Goal: Task Accomplishment & Management: Manage account settings

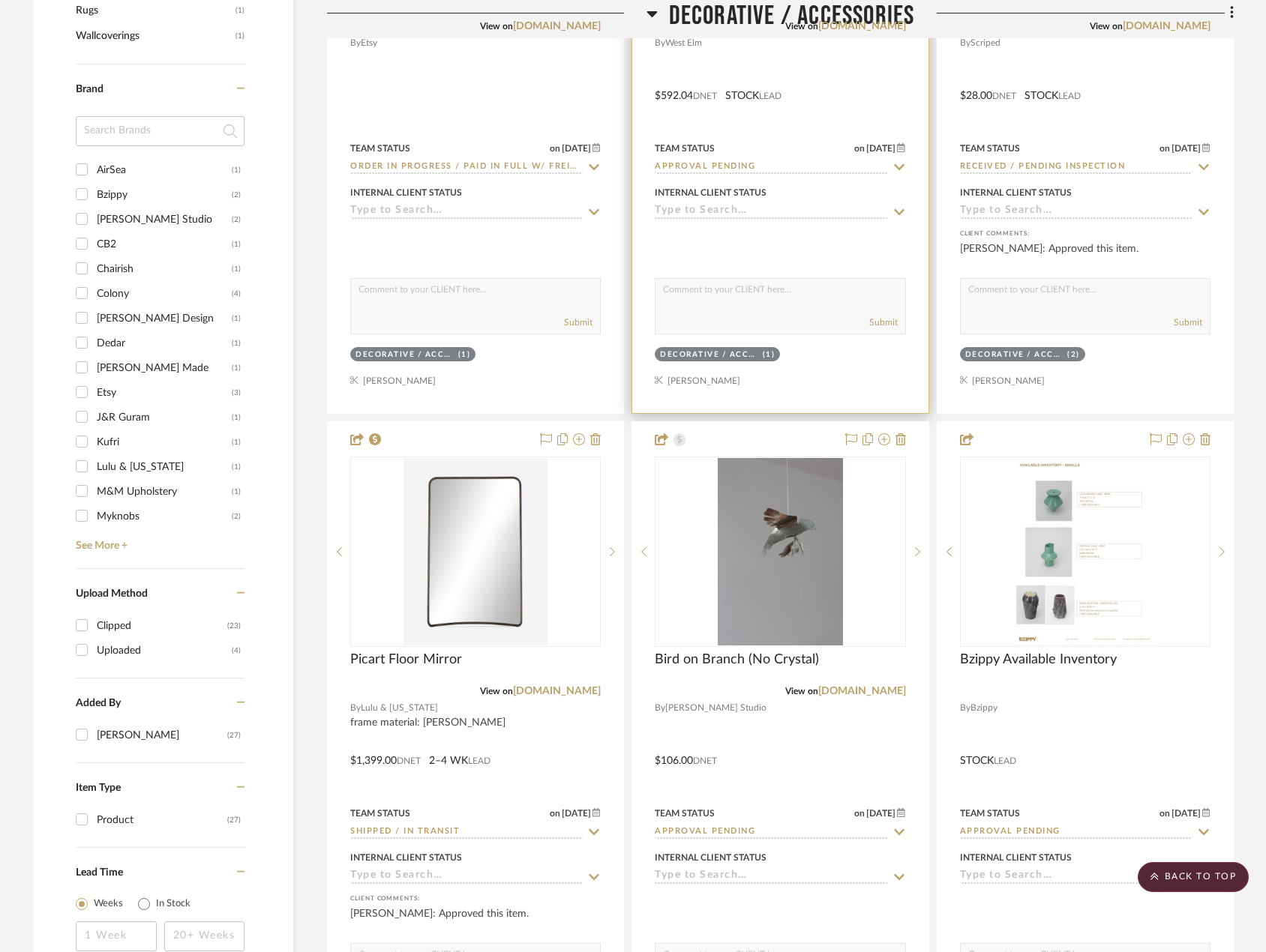
scroll to position [975, 0]
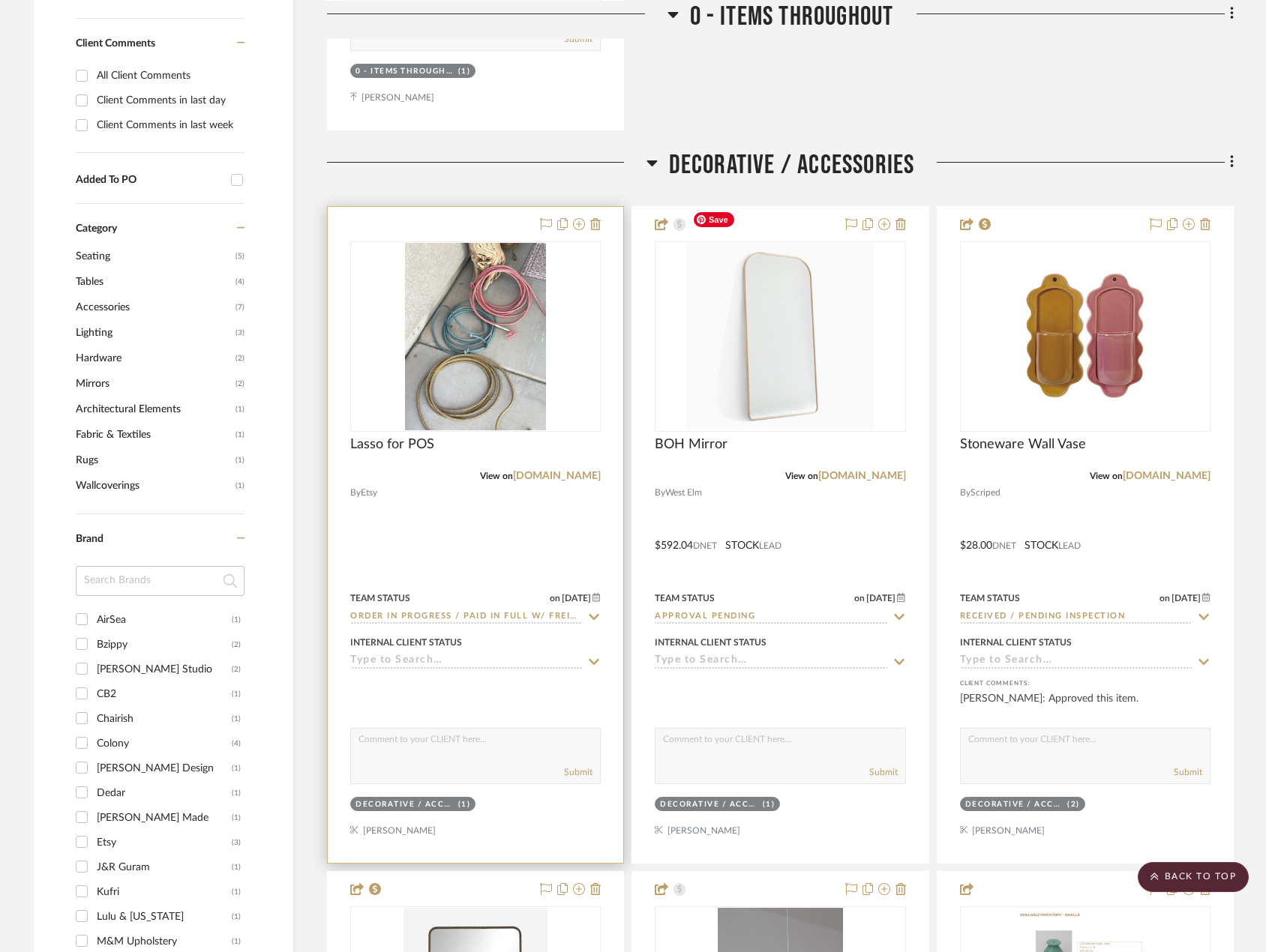
click at [581, 521] on div at bounding box center [475, 535] width 296 height 656
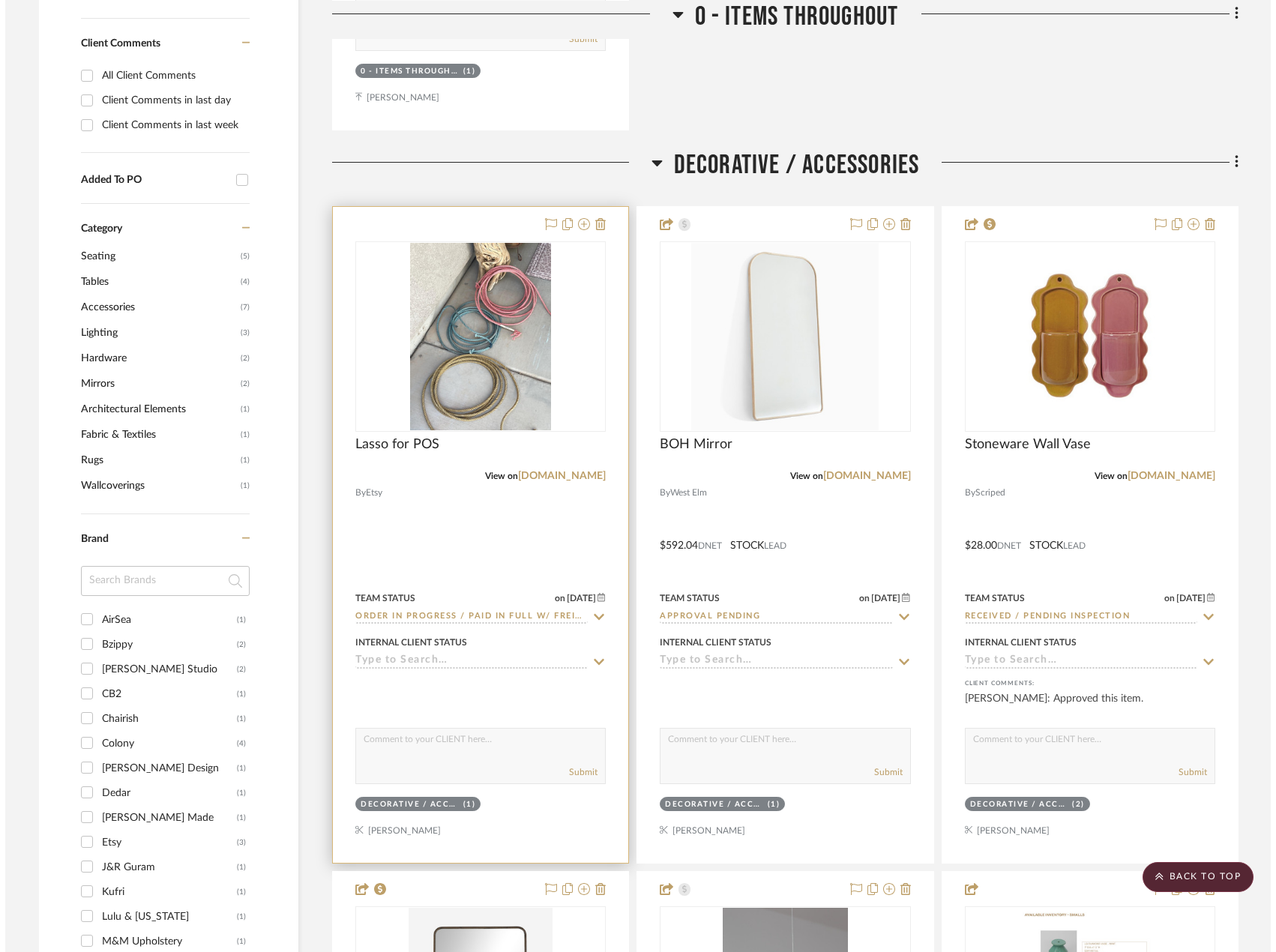
scroll to position [0, 0]
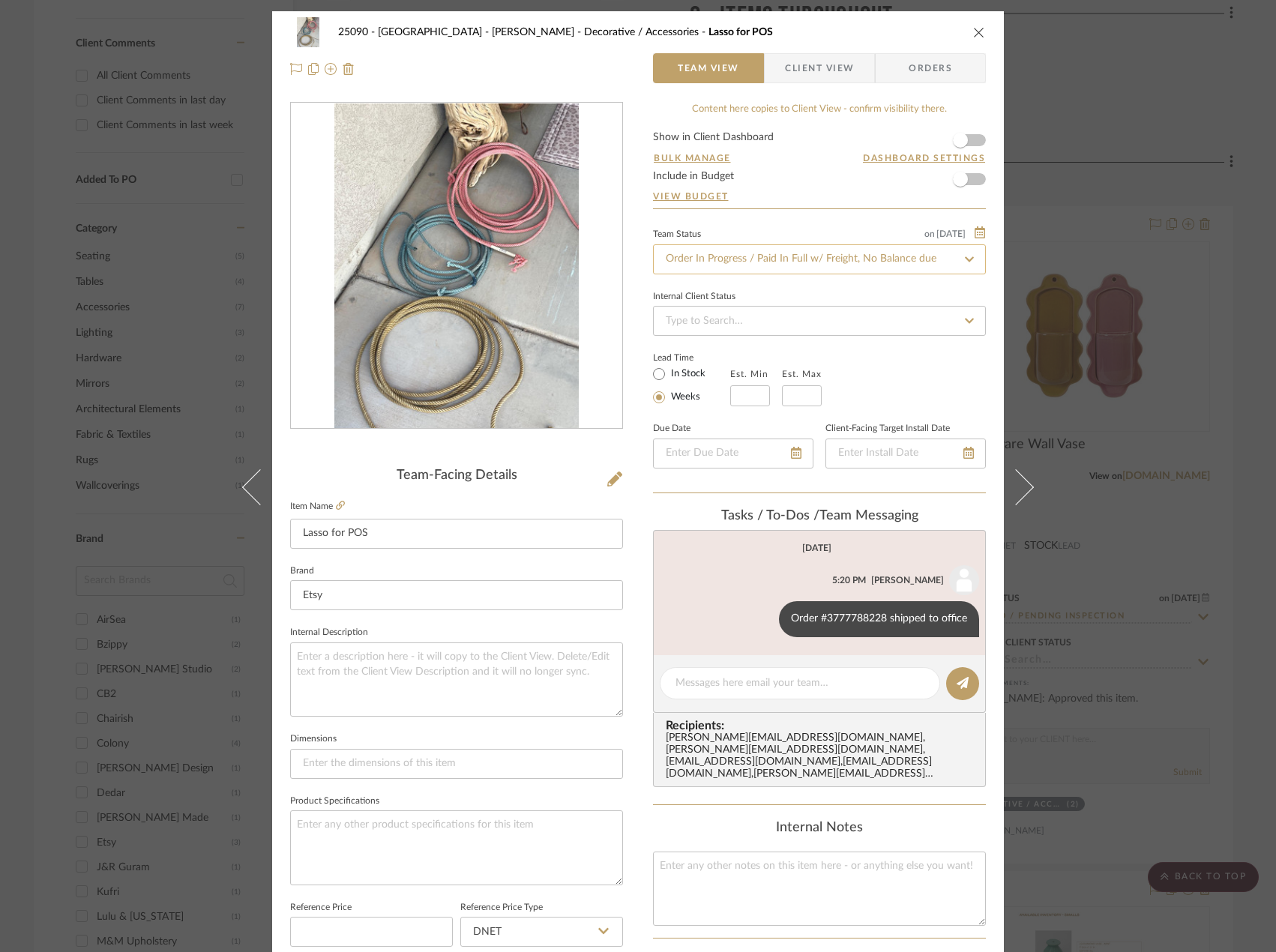
click at [737, 256] on input "Order In Progress / Paid In Full w/ Freight, No Balance due" at bounding box center [820, 260] width 333 height 30
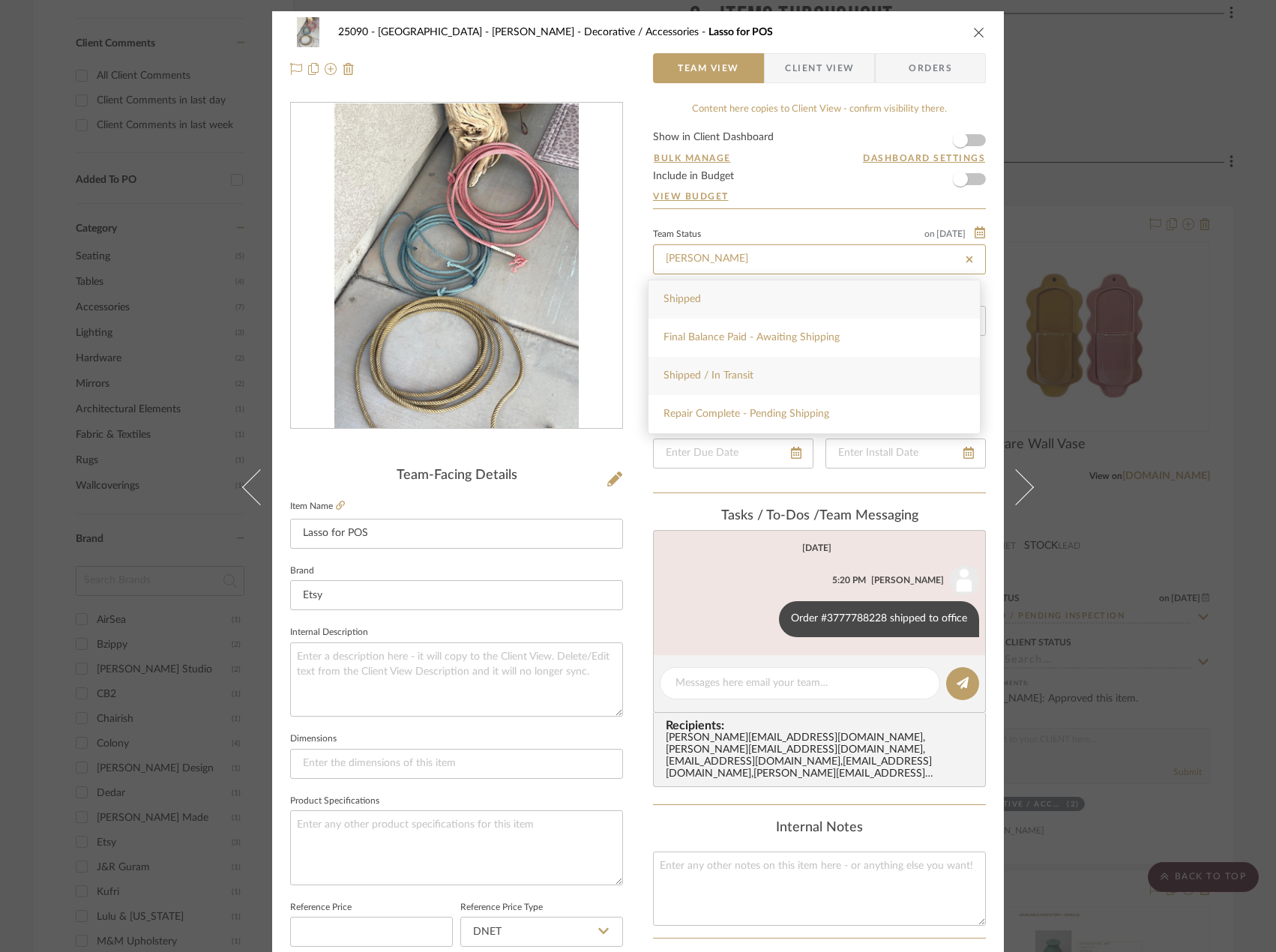
type input "shipp"
click at [701, 382] on div "Shipped / In Transit" at bounding box center [814, 376] width 332 height 38
type input "8/26/2025"
type input "Shipped / In Transit"
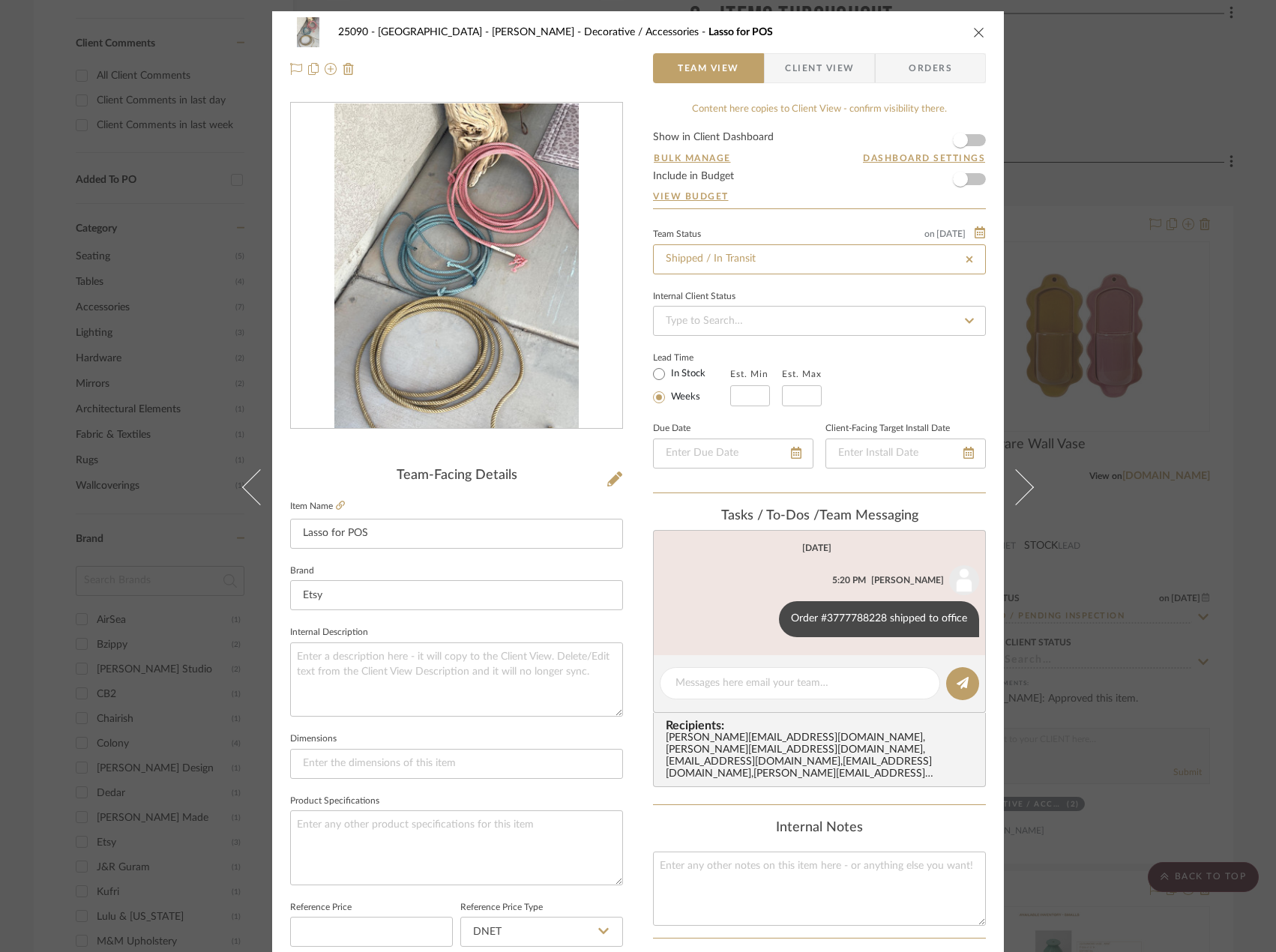
type input "8/26/2025"
type input "Shipped / In Transit"
click at [742, 688] on textarea at bounding box center [800, 683] width 249 height 16
paste textarea "9434609206094282032999"
type textarea "USPS 9434609206094282032999"
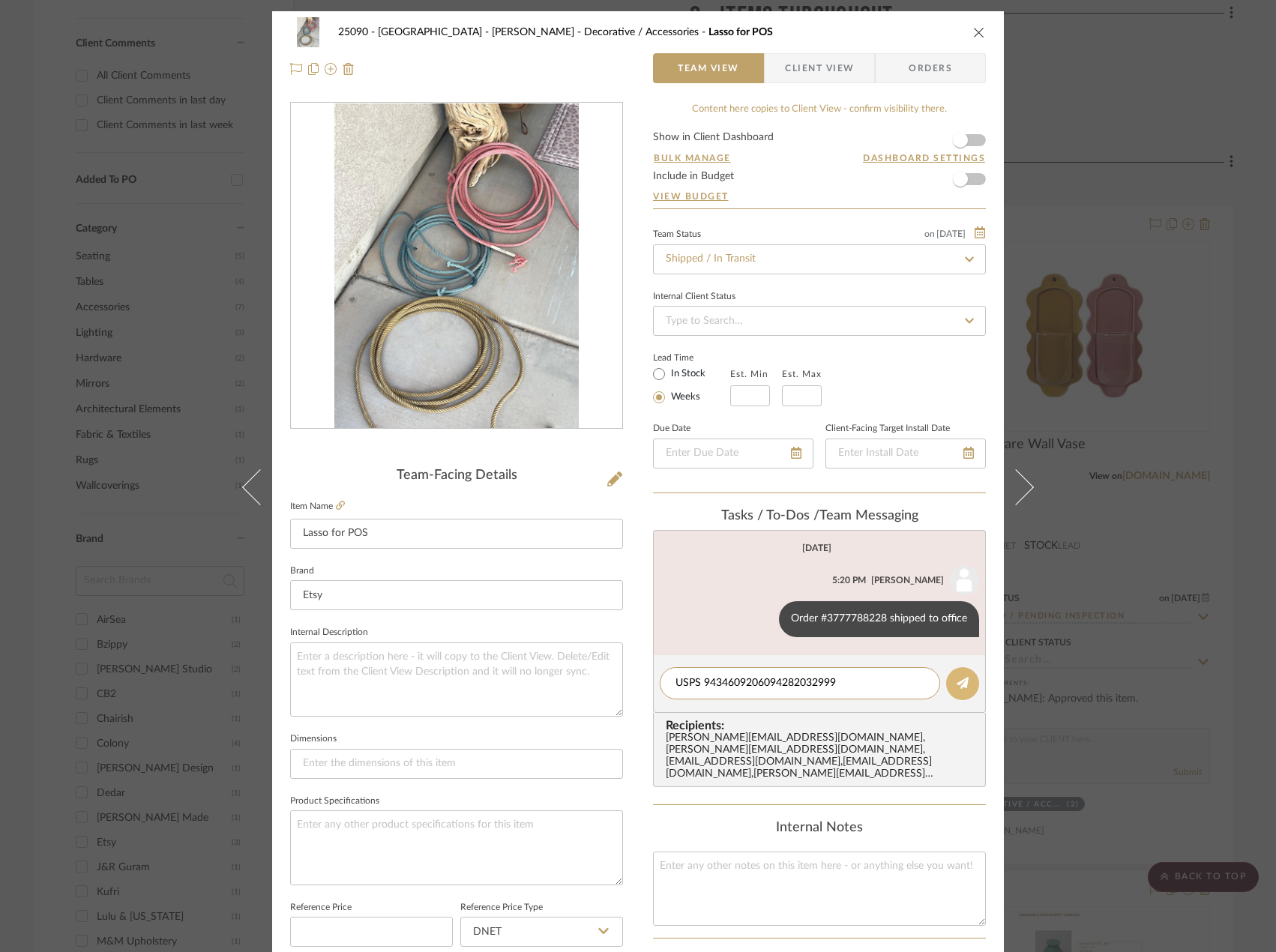
click at [961, 687] on icon at bounding box center [962, 683] width 12 height 12
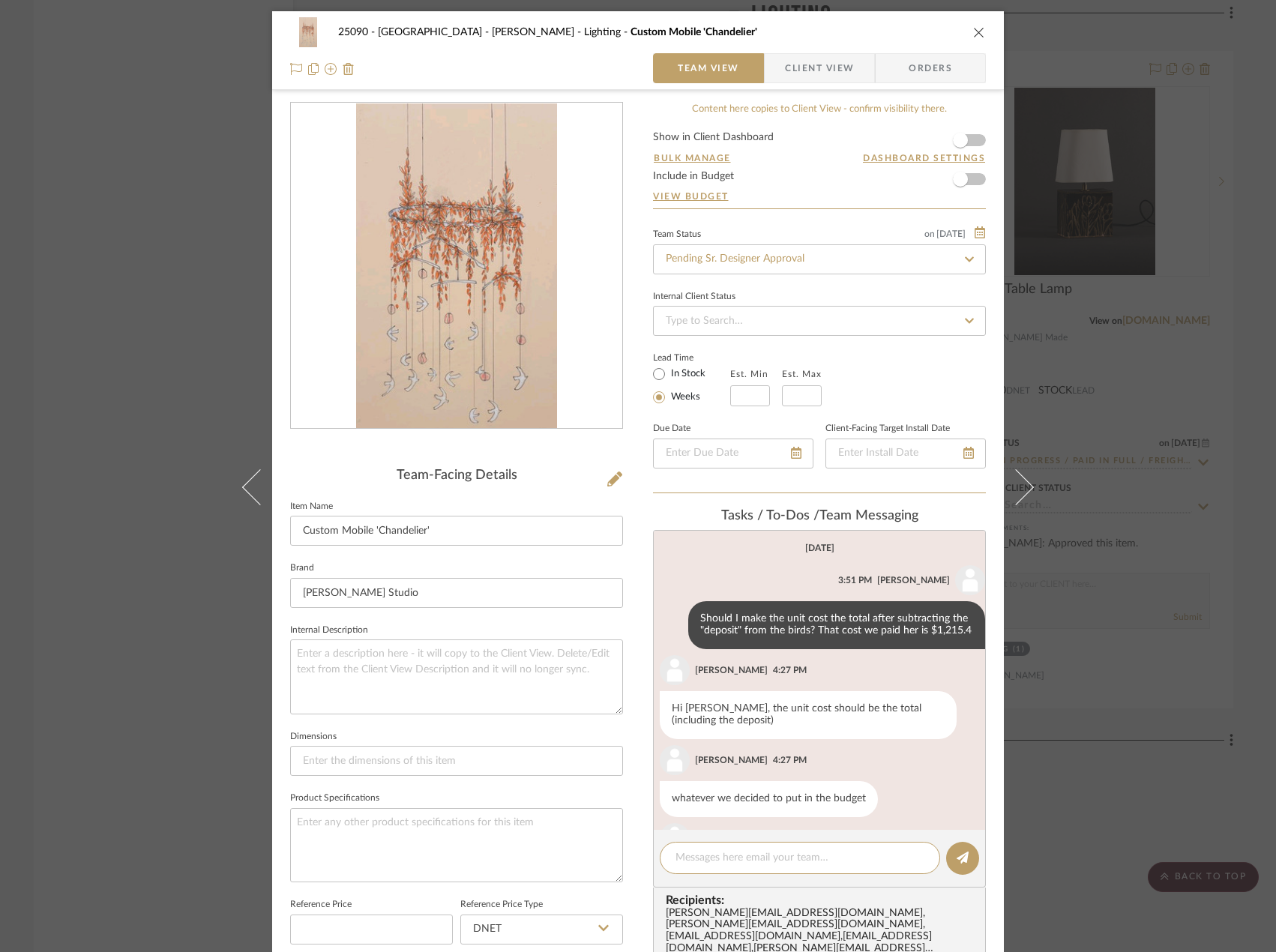
scroll to position [185, 0]
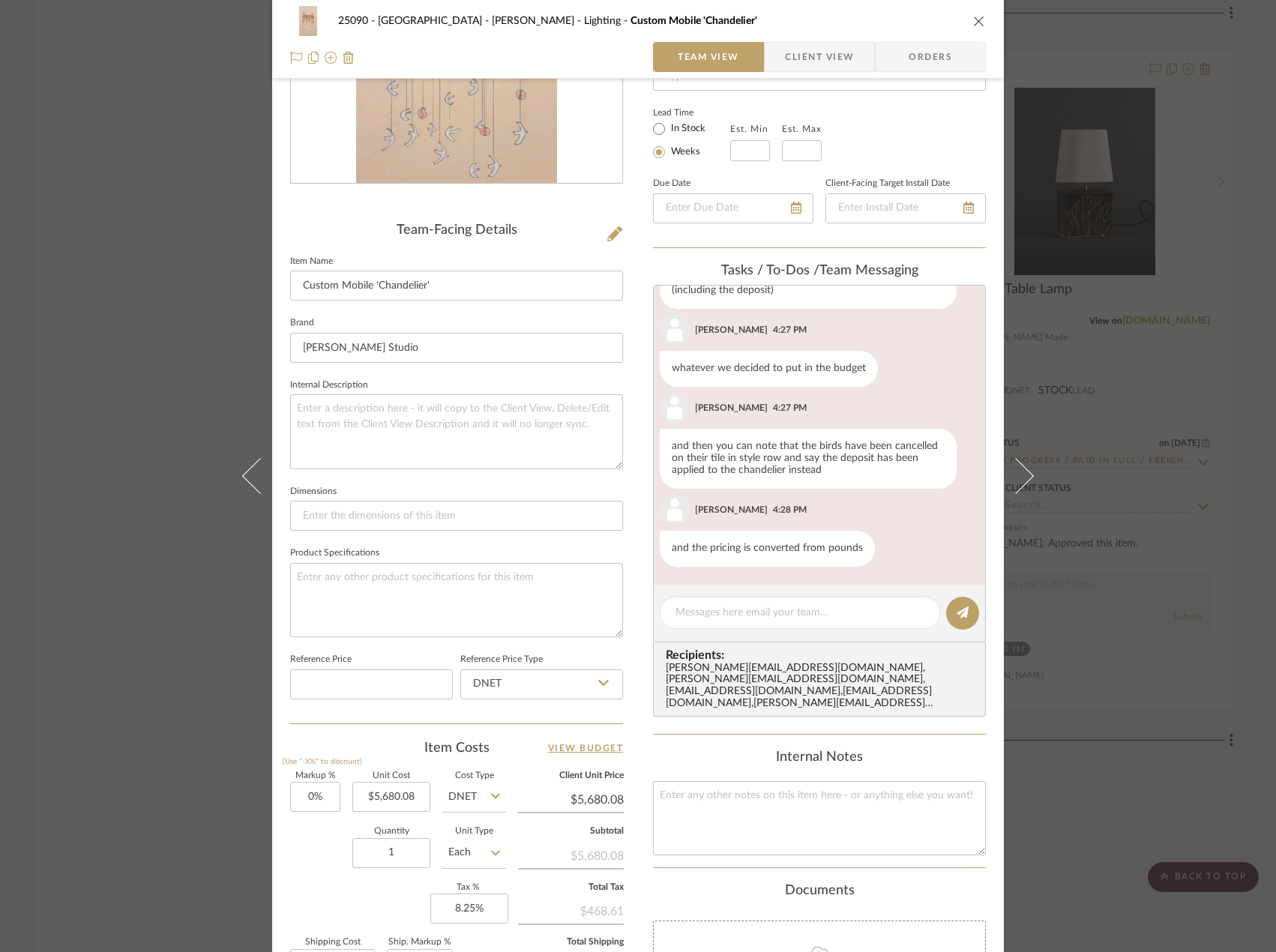
click at [114, 267] on div "25090 - Bowie House - [PERSON_NAME] Lighting Custom Mobile 'Chandelier' Team Vi…" at bounding box center [638, 476] width 1276 height 952
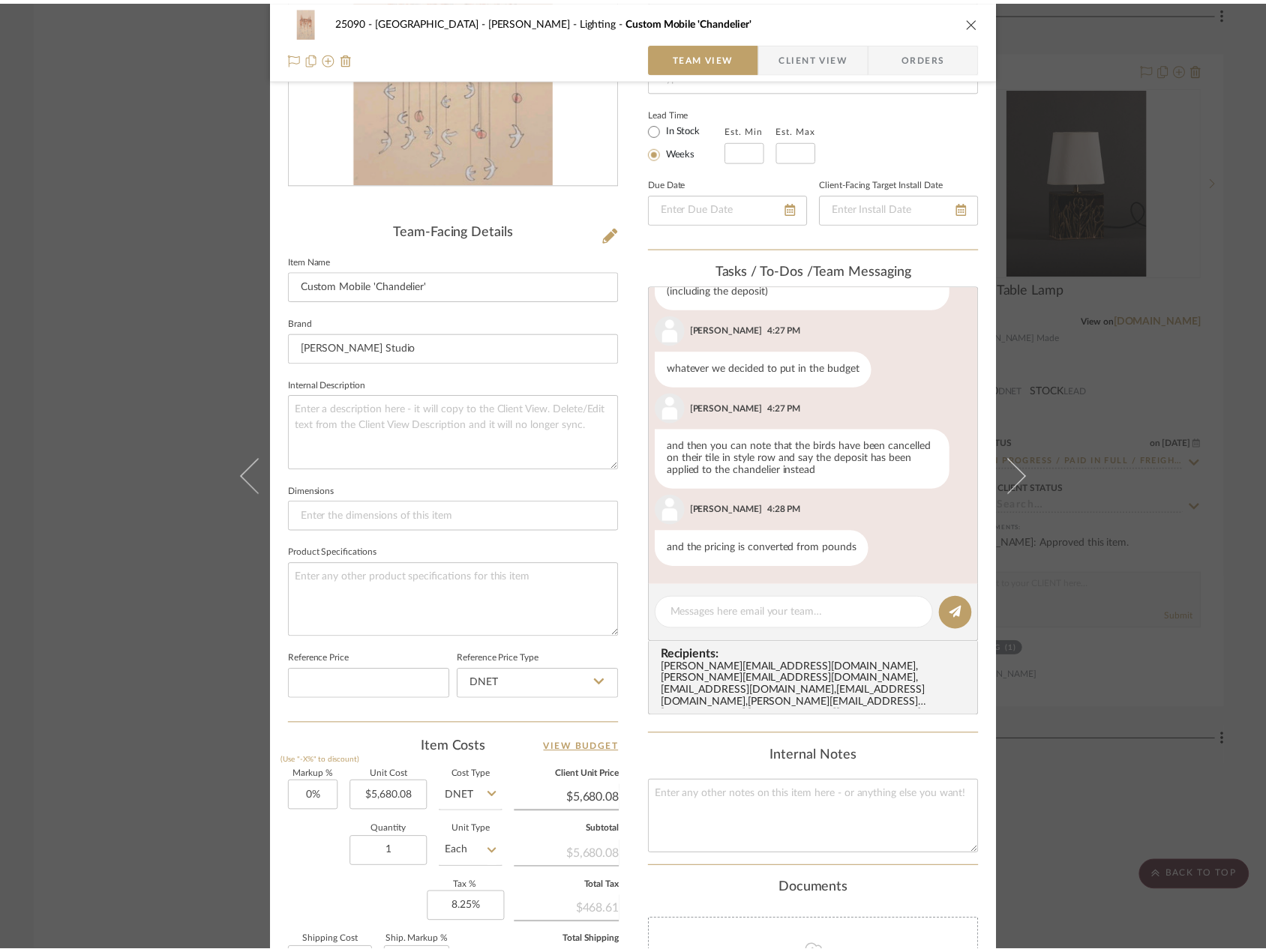
scroll to position [5385, 0]
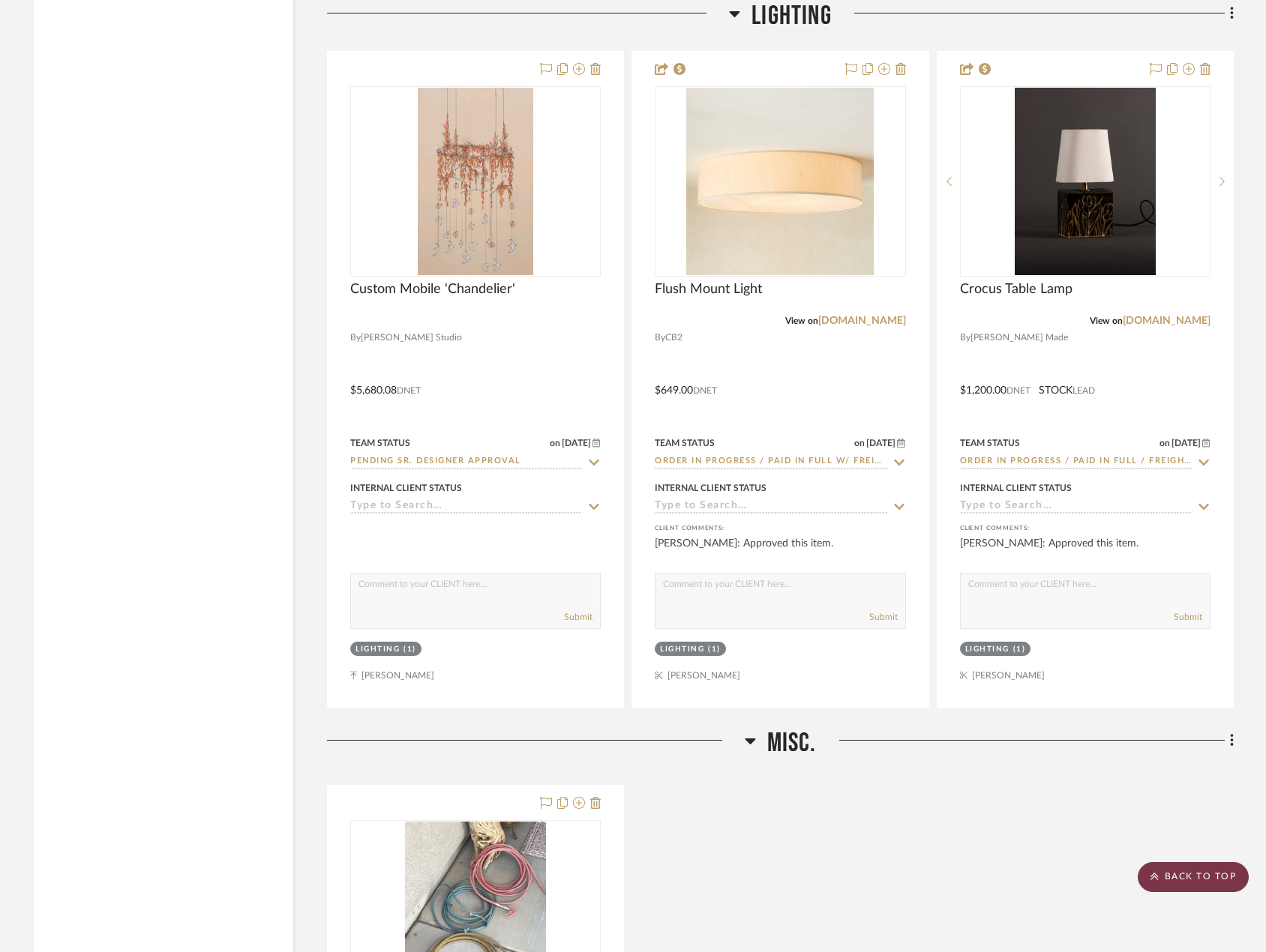
click at [1202, 877] on scroll-to-top-button "BACK TO TOP" at bounding box center [1193, 877] width 111 height 30
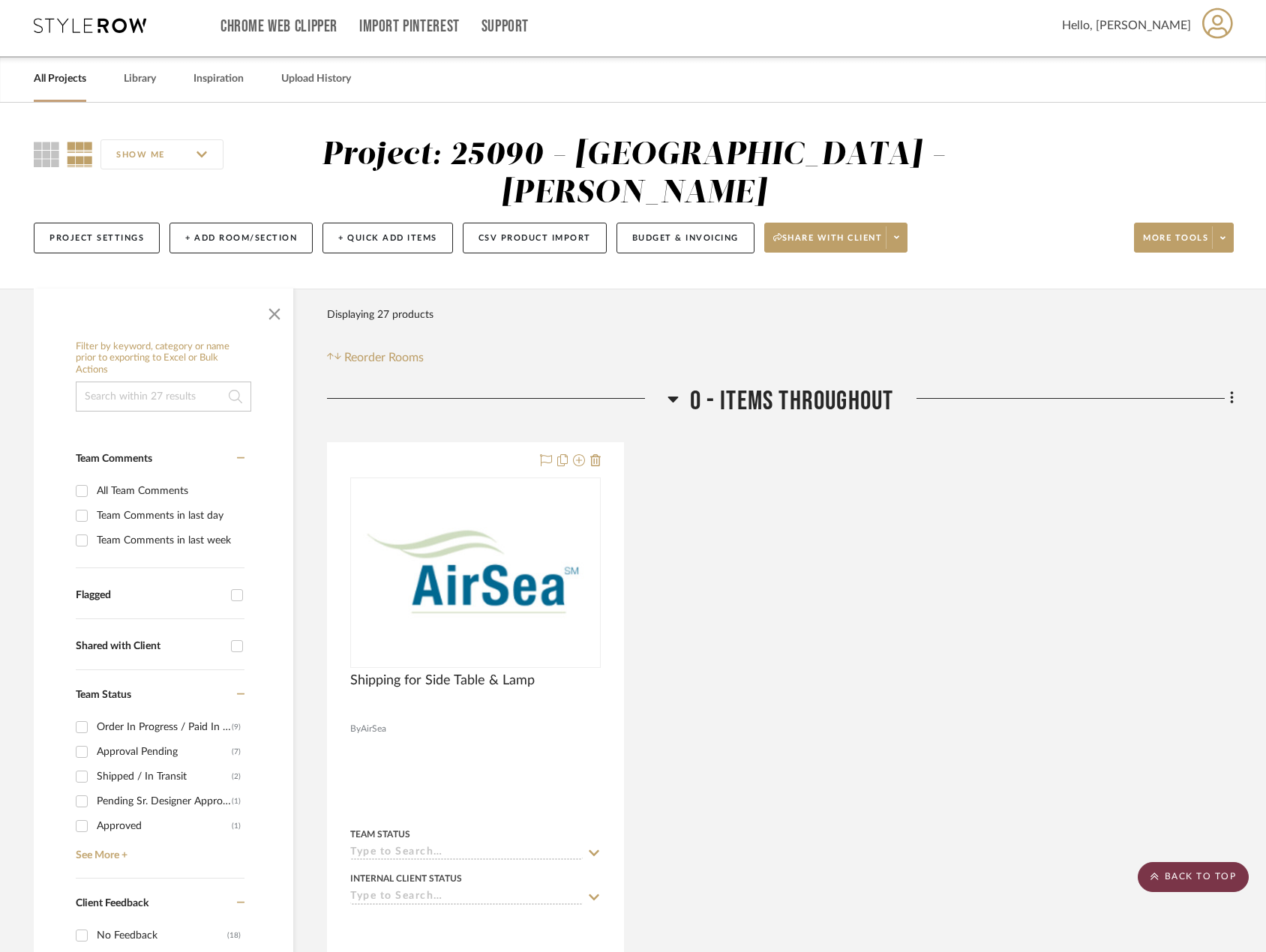
scroll to position [0, 0]
